Goal: Complete application form

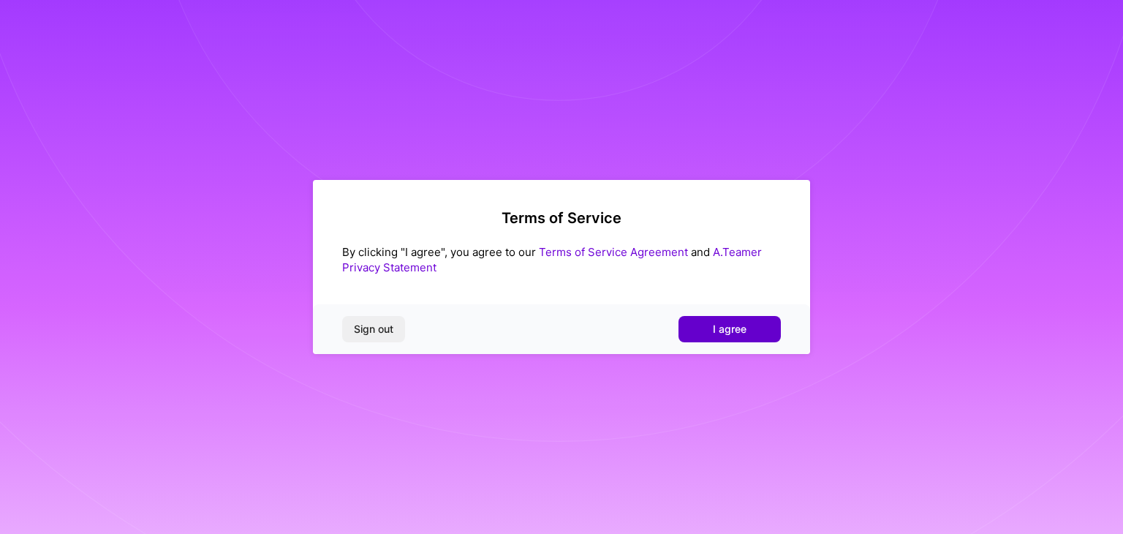
click at [726, 328] on span "I agree" at bounding box center [730, 329] width 34 height 15
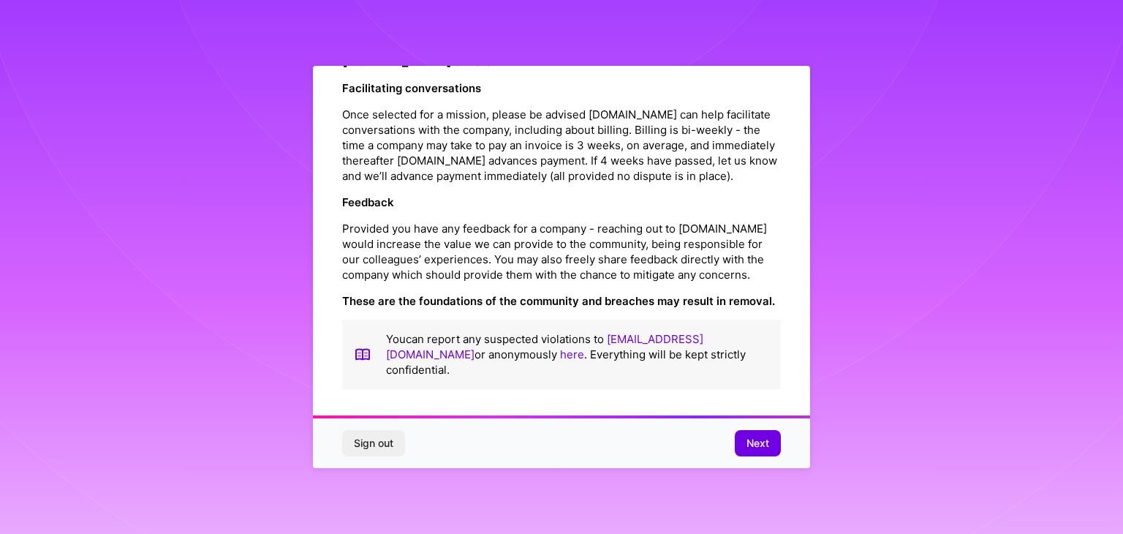
scroll to position [1670, 0]
click at [755, 439] on span "Next" at bounding box center [757, 443] width 23 height 15
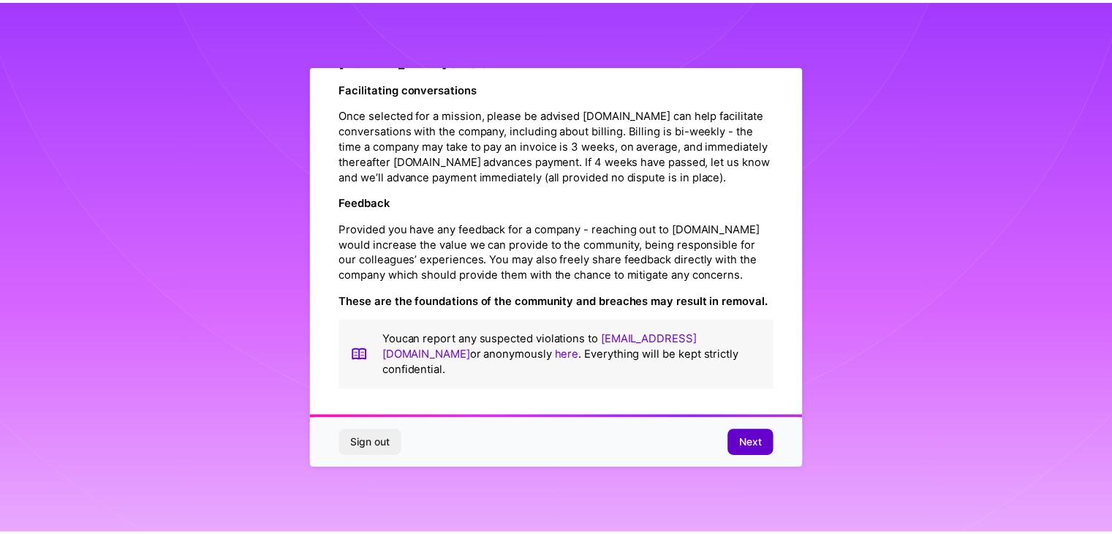
scroll to position [0, 0]
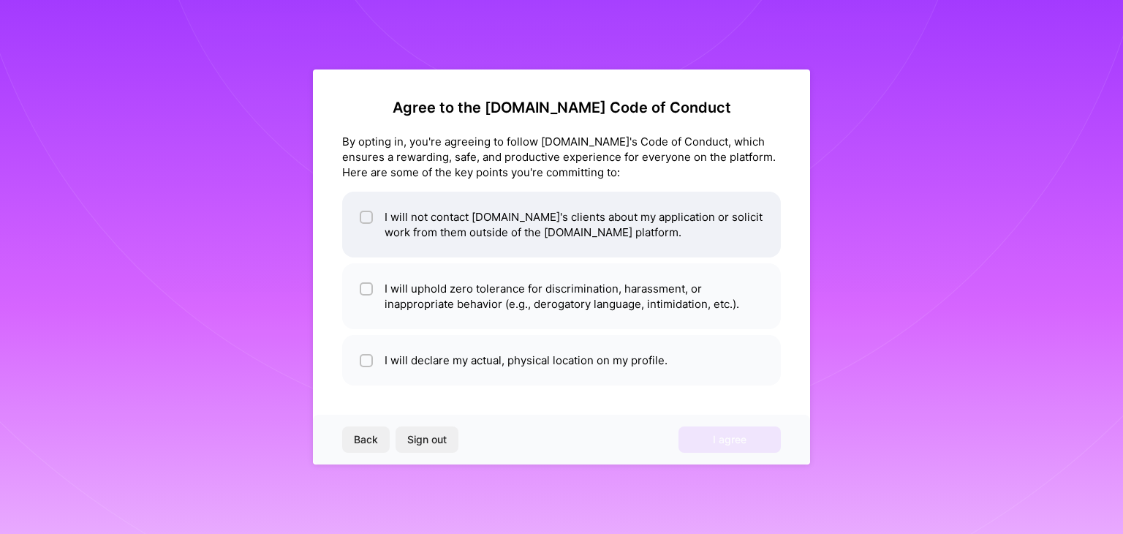
click at [369, 220] on input "checkbox" at bounding box center [368, 218] width 10 height 10
checkbox input "true"
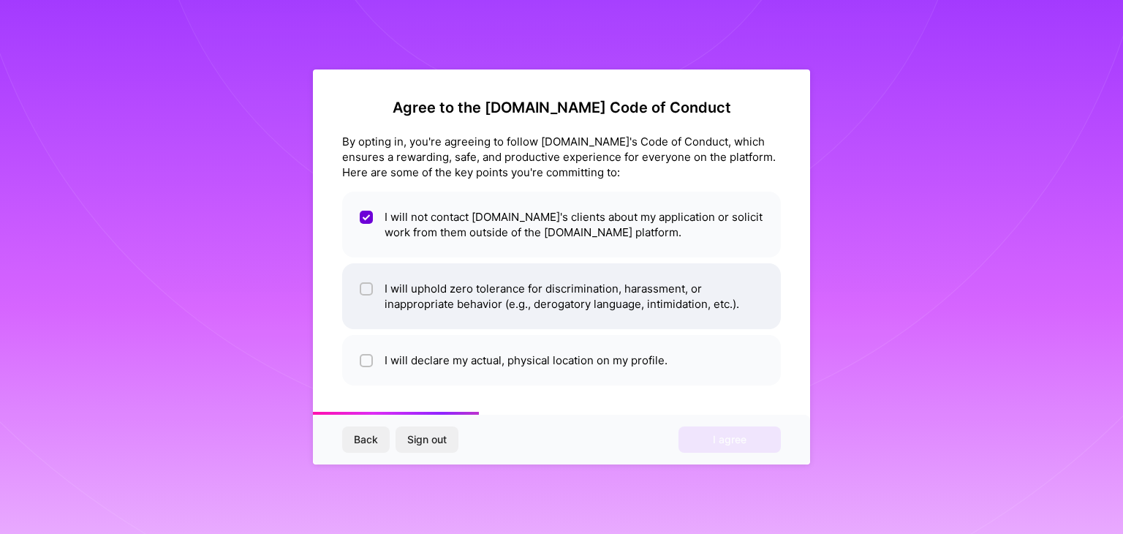
click at [393, 295] on li "I will uphold zero tolerance for discrimination, harassment, or inappropriate b…" at bounding box center [561, 296] width 439 height 66
checkbox input "true"
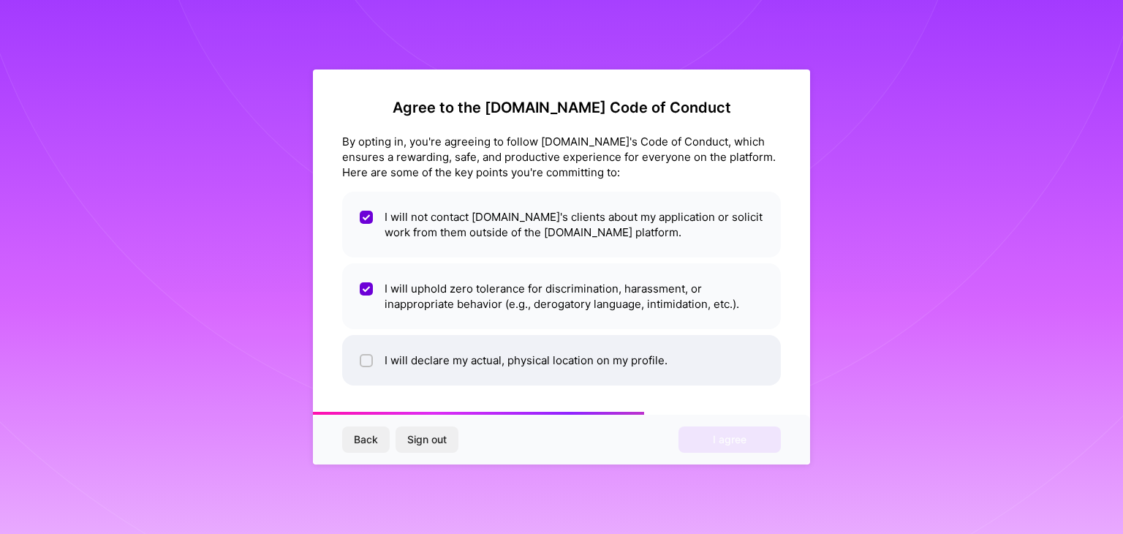
click at [391, 360] on li "I will declare my actual, physical location on my profile." at bounding box center [561, 360] width 439 height 50
checkbox input "true"
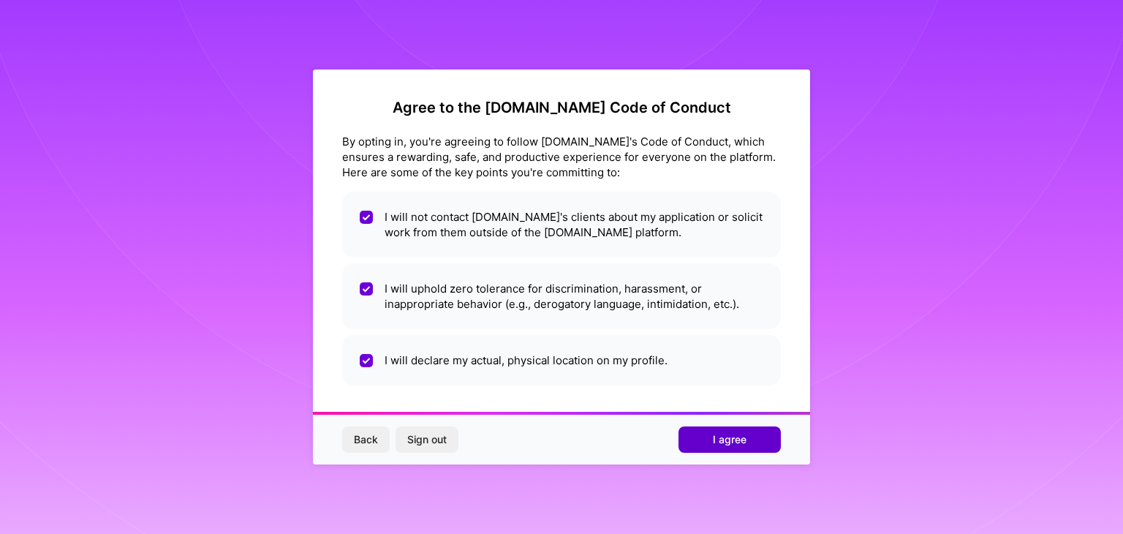
click at [713, 438] on span "I agree" at bounding box center [730, 439] width 34 height 15
